Goal: Transaction & Acquisition: Register for event/course

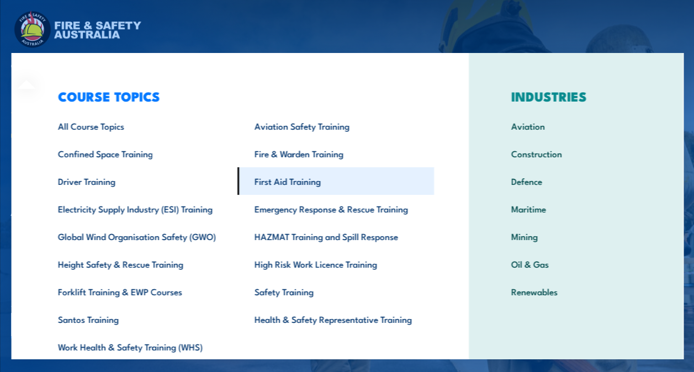
click at [278, 184] on link "First Aid Training" at bounding box center [335, 181] width 196 height 28
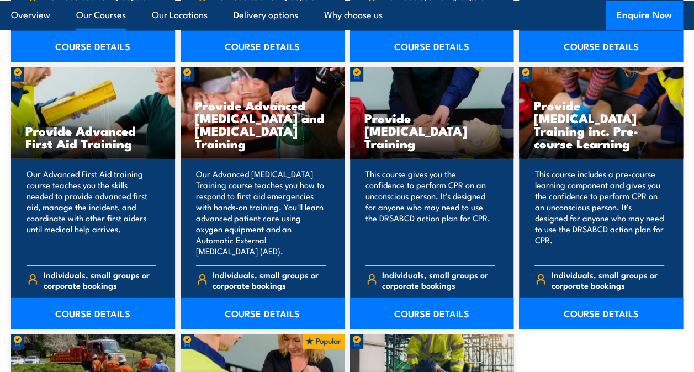
scroll to position [1384, 0]
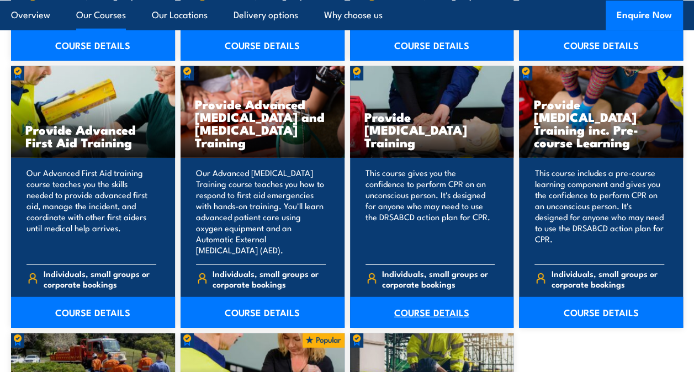
click at [412, 297] on link "COURSE DETAILS" at bounding box center [432, 312] width 164 height 31
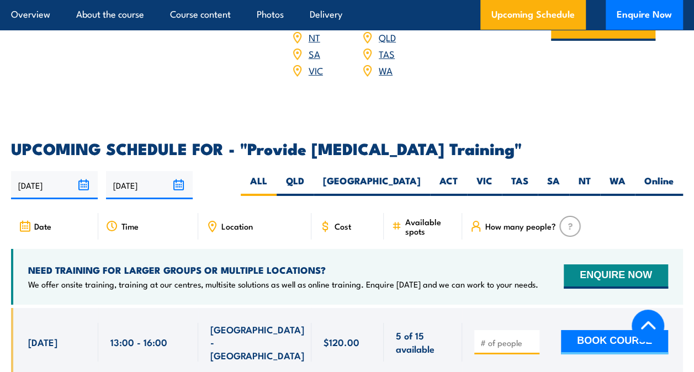
scroll to position [1849, 0]
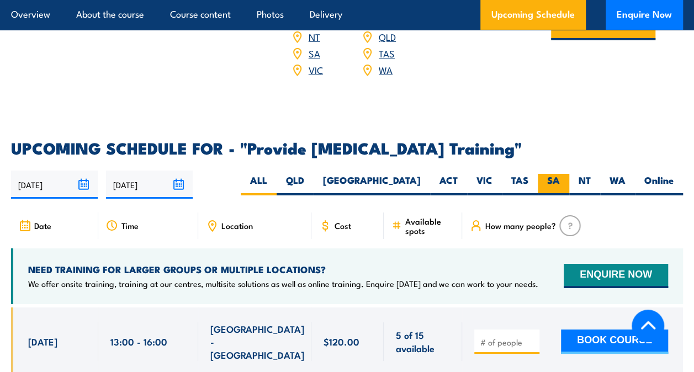
click at [550, 195] on label "SA" at bounding box center [552, 185] width 31 height 22
click at [559, 181] on input "SA" at bounding box center [562, 177] width 7 height 7
radio input "true"
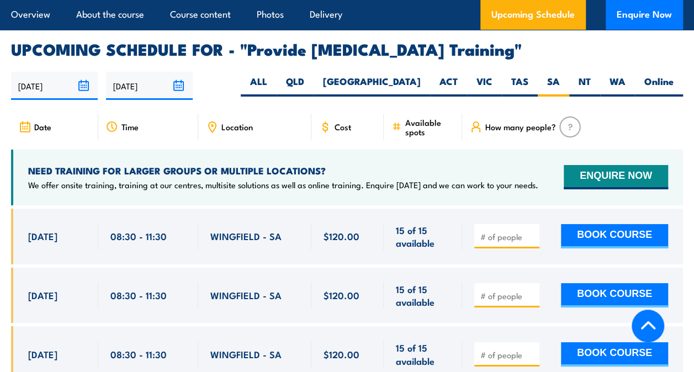
scroll to position [1949, 0]
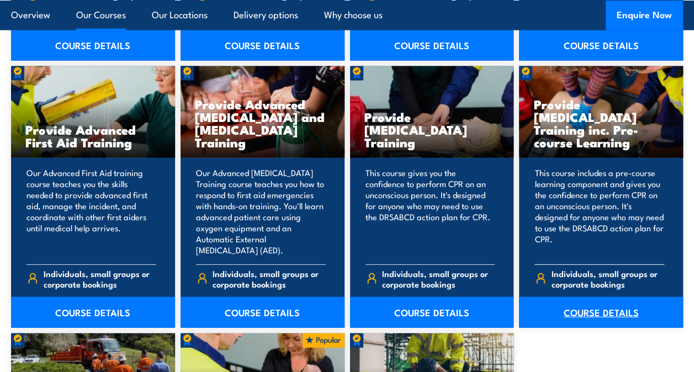
click at [598, 297] on link "COURSE DETAILS" at bounding box center [601, 312] width 164 height 31
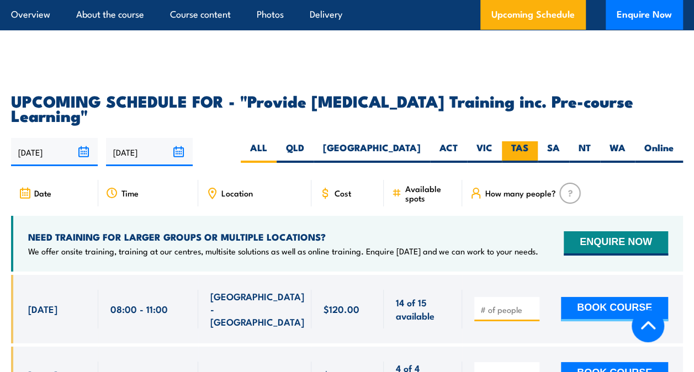
scroll to position [1907, 0]
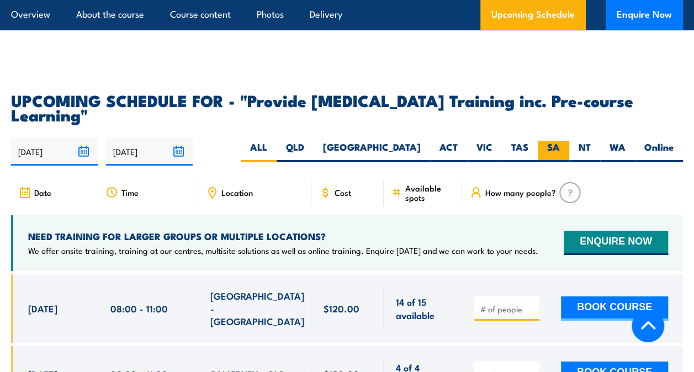
click at [553, 161] on label "SA" at bounding box center [552, 152] width 31 height 22
click at [559, 148] on input "SA" at bounding box center [562, 144] width 7 height 7
radio input "true"
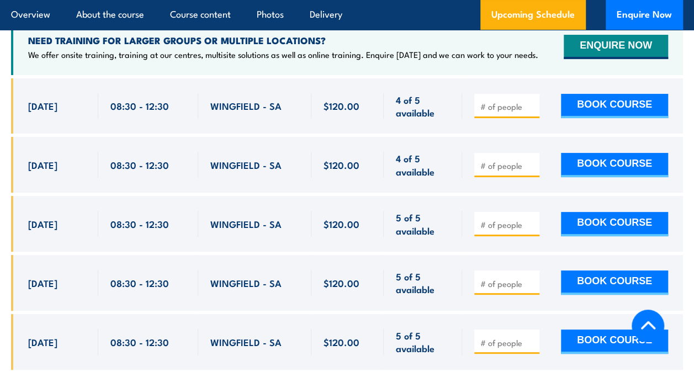
scroll to position [2114, 0]
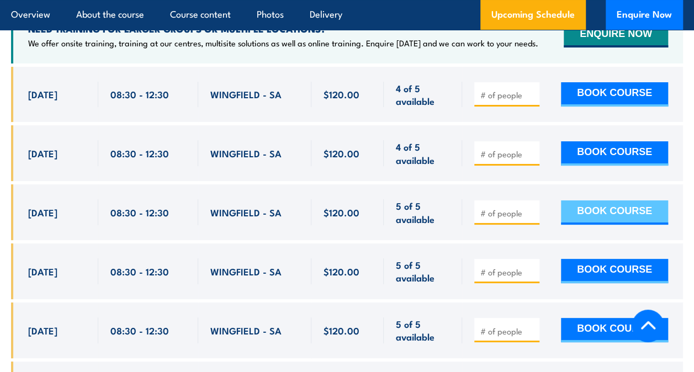
click at [594, 225] on button "BOOK COURSE" at bounding box center [614, 212] width 107 height 24
type input "1"
click at [529, 218] on input "1" at bounding box center [507, 212] width 55 height 11
click at [589, 225] on button "BOOK COURSE" at bounding box center [614, 212] width 107 height 24
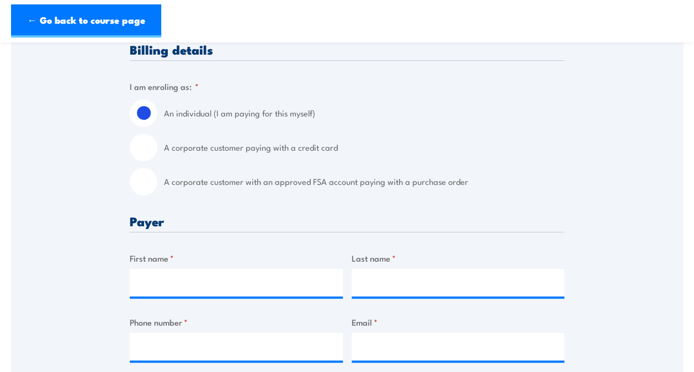
scroll to position [278, 0]
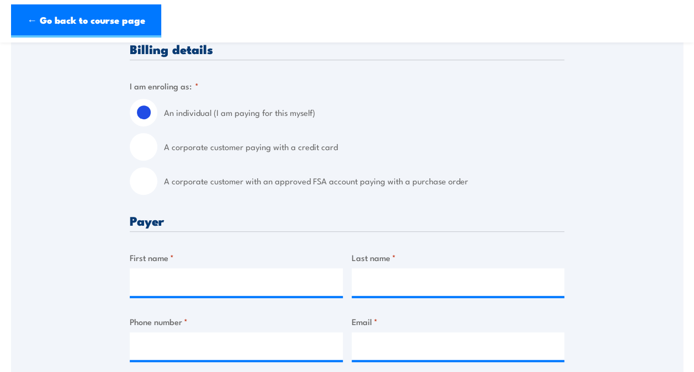
click at [140, 182] on input "A corporate customer with an approved FSA account paying with a purchase order" at bounding box center [144, 181] width 28 height 28
radio input "true"
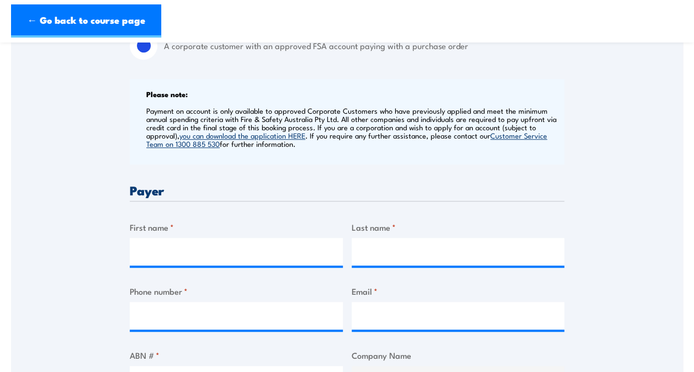
scroll to position [419, 0]
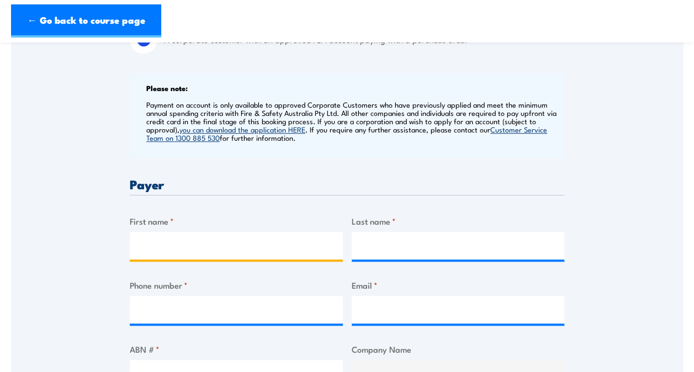
click at [156, 243] on input "First name *" at bounding box center [236, 246] width 213 height 28
type input "[PERSON_NAME]"
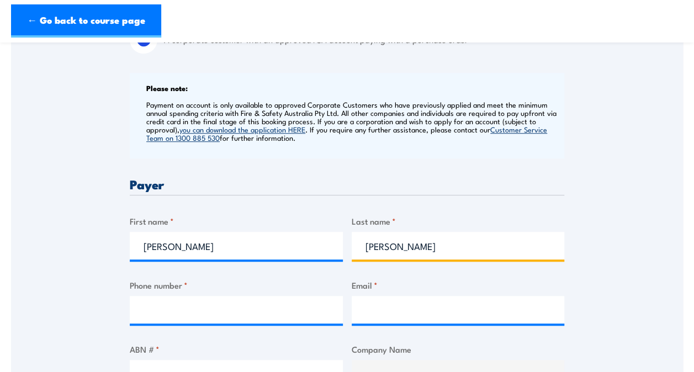
type input "[PERSON_NAME]"
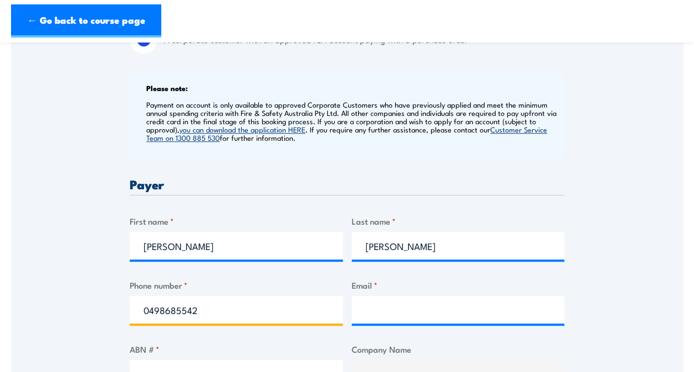
type input "0498685542"
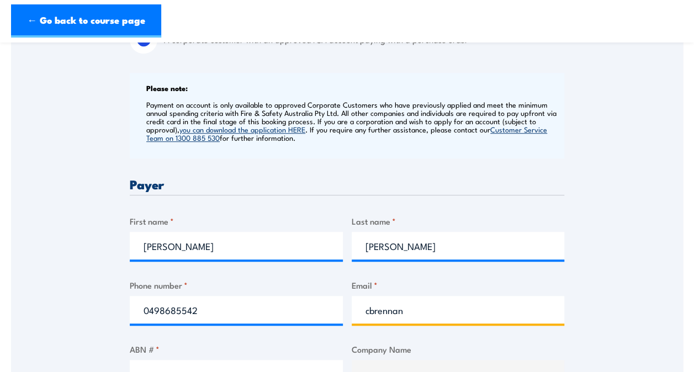
scroll to position [545, 0]
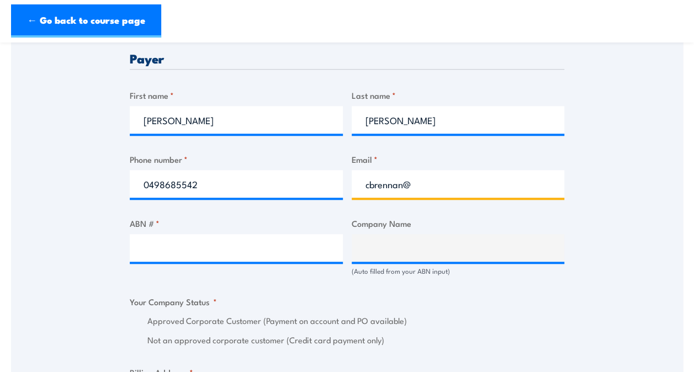
type input "cbrennan@agl.com.au"
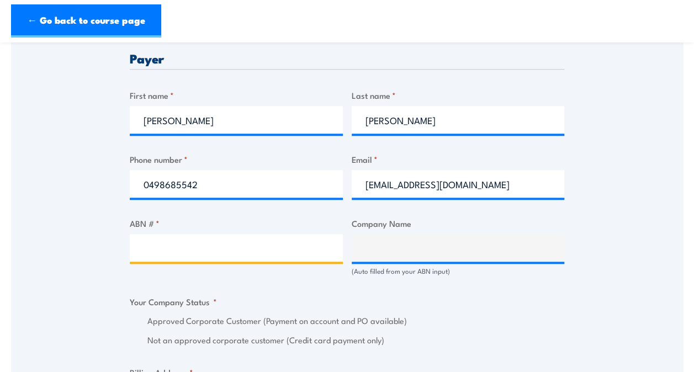
click at [180, 238] on input "ABN # *" at bounding box center [236, 248] width 213 height 28
paste input "74 115 061 375"
type input "74 115 061 375"
click at [312, 248] on input "74 115 061 375" at bounding box center [236, 248] width 213 height 28
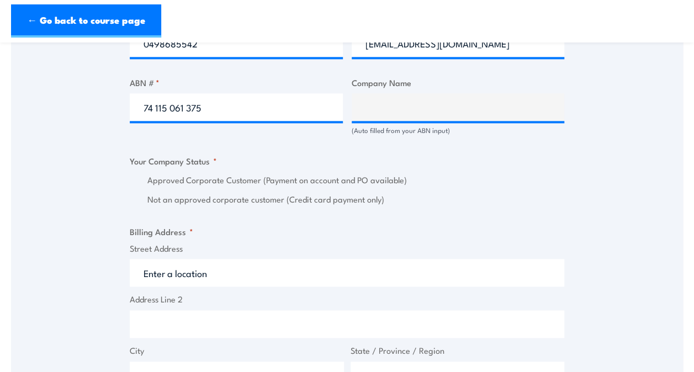
scroll to position [686, 0]
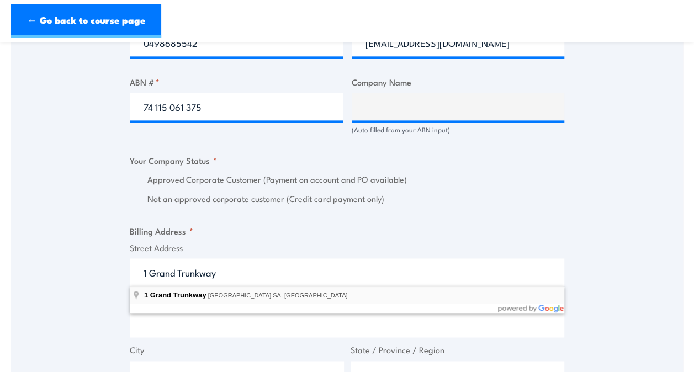
type input "1 Grand Trunkway, Port Adelaide SA, Australia"
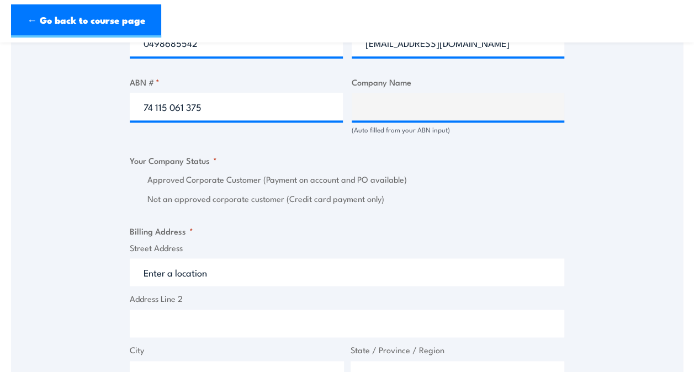
type input "1 Grand Trunkway"
type input "Port Adelaide"
type input "South Australia"
type input "5015"
select select "Australia"
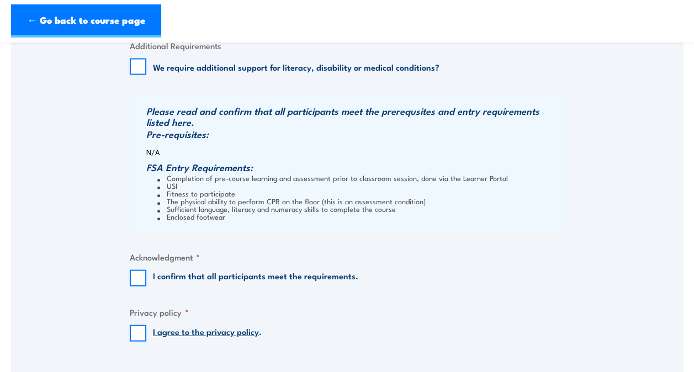
scroll to position [1111, 0]
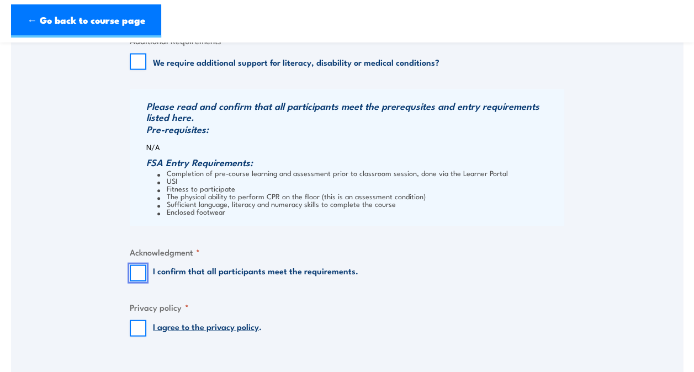
click at [137, 276] on input "I confirm that all participants meet the requirements." at bounding box center [138, 273] width 17 height 17
checkbox input "true"
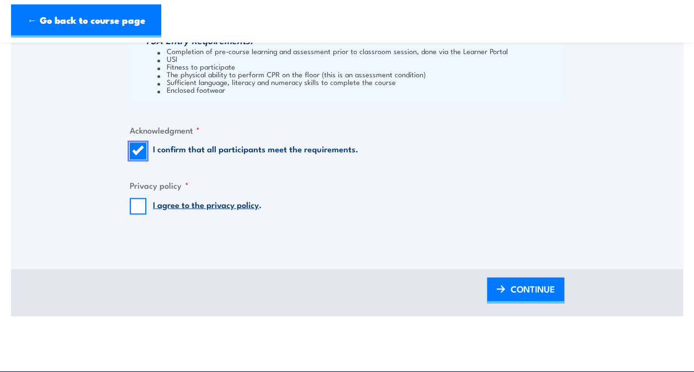
scroll to position [1233, 0]
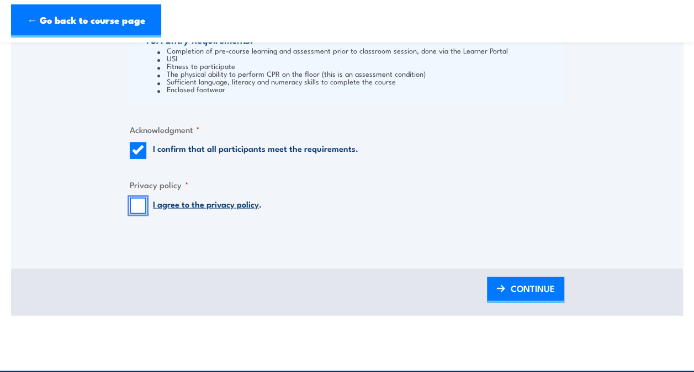
click at [136, 203] on input "I agree to the privacy policy ." at bounding box center [138, 206] width 17 height 17
checkbox input "true"
click at [514, 285] on span "CONTINUE" at bounding box center [532, 288] width 44 height 29
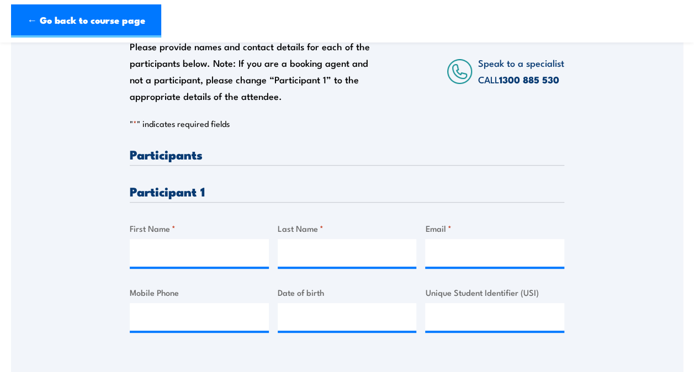
scroll to position [206, 0]
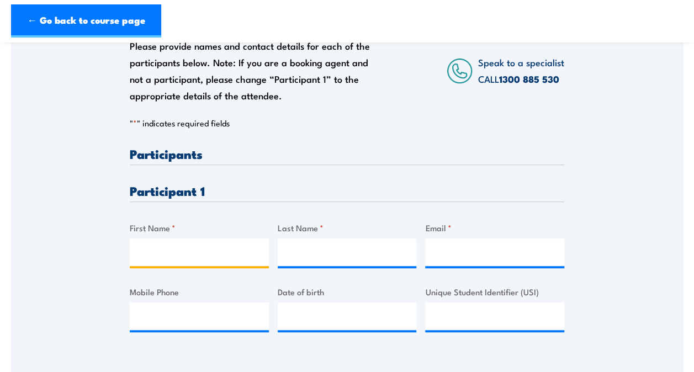
click at [158, 248] on input "First Name *" at bounding box center [199, 252] width 139 height 28
type input "Kim"
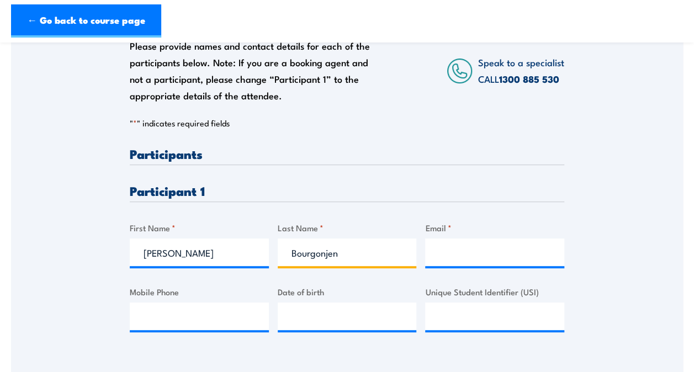
type input "Bourgonjen"
paste input "KBOURGONJEN@AGL.COM.AU"
type input "KBOURGONJEN@AGL.COM.AU"
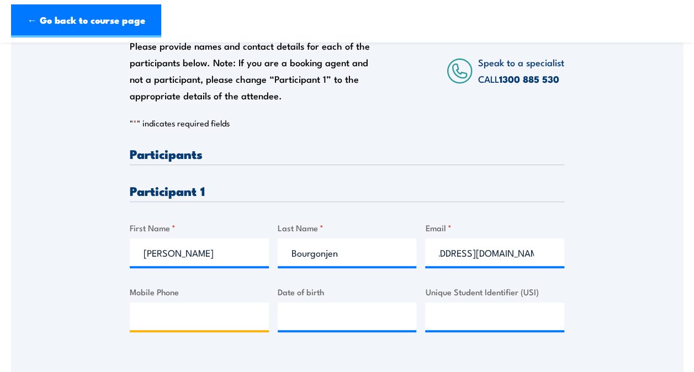
scroll to position [0, 0]
click at [149, 316] on input "Mobile Phone" at bounding box center [199, 316] width 139 height 28
paste input "0413 138 940"
type input "0413 138 940"
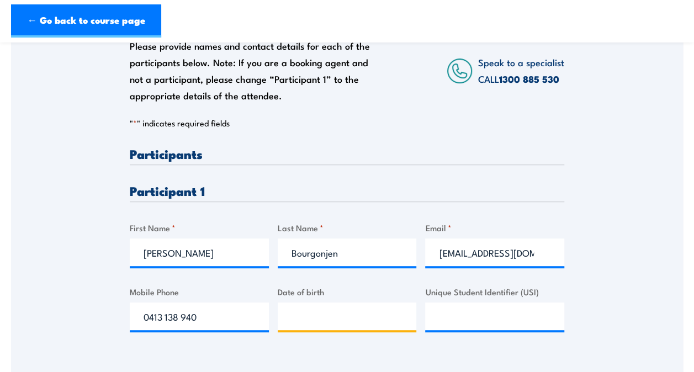
type input "__/__/____"
type input "17/10/1969"
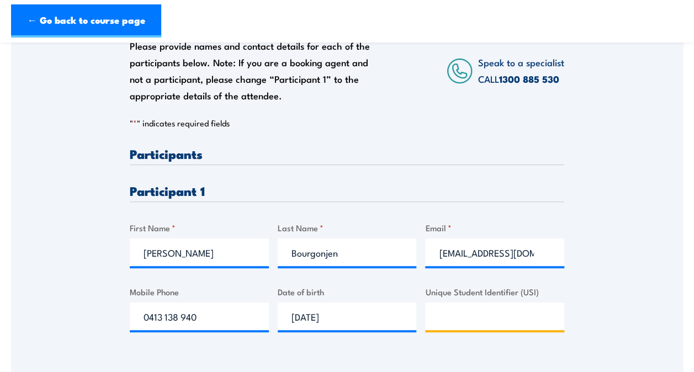
paste input "K6W3ULQQWW"
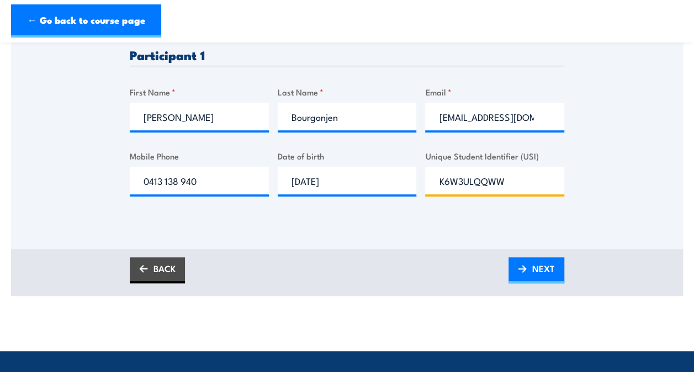
scroll to position [343, 0]
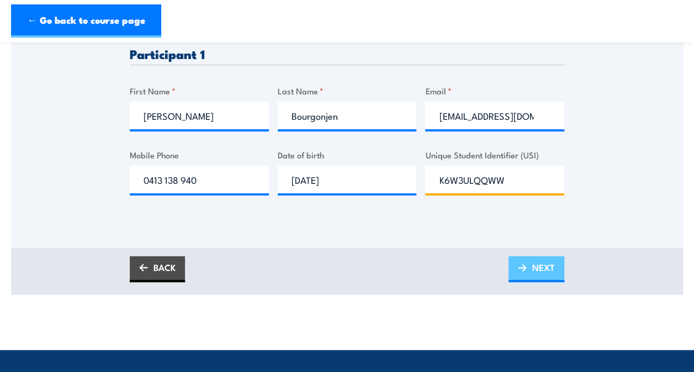
type input "K6W3ULQQWW"
click at [540, 265] on span "NEXT" at bounding box center [543, 267] width 23 height 29
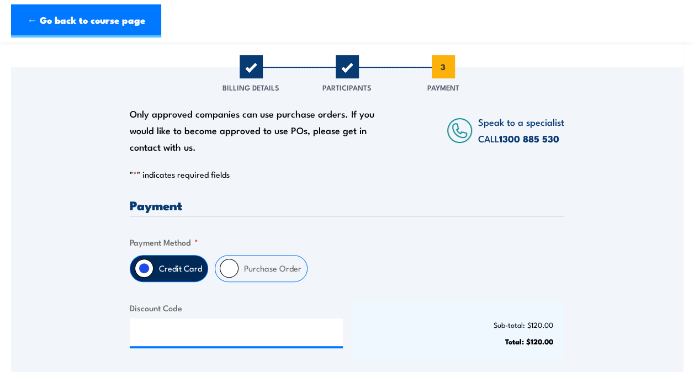
scroll to position [138, 0]
click at [234, 265] on input "Purchase Order" at bounding box center [229, 267] width 19 height 19
radio input "true"
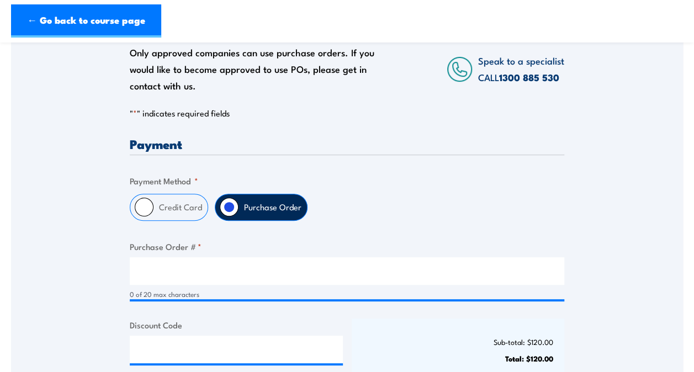
scroll to position [201, 0]
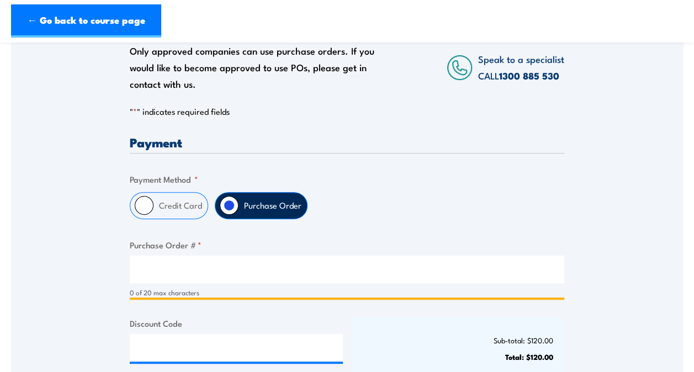
paste input "4500190708"
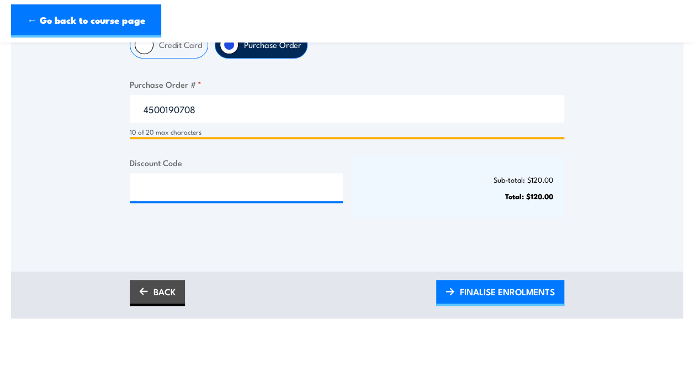
scroll to position [362, 0]
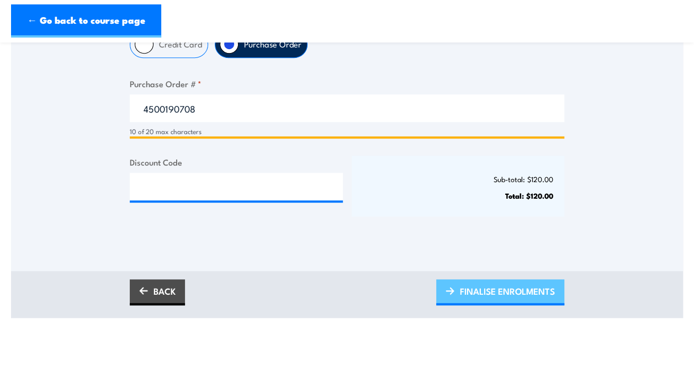
type input "4500190708"
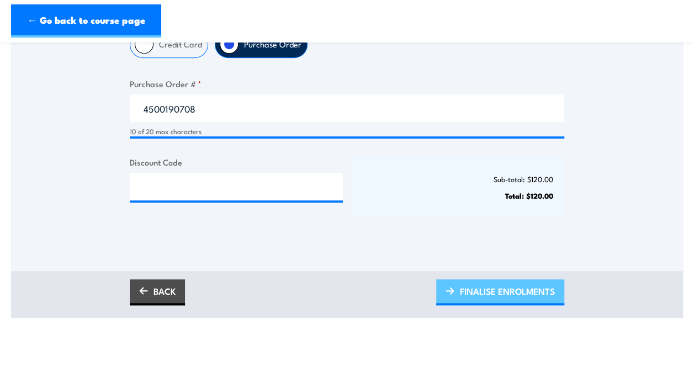
click at [478, 290] on span "FINALISE ENROLMENTS" at bounding box center [507, 290] width 95 height 29
